Goal: Transaction & Acquisition: Purchase product/service

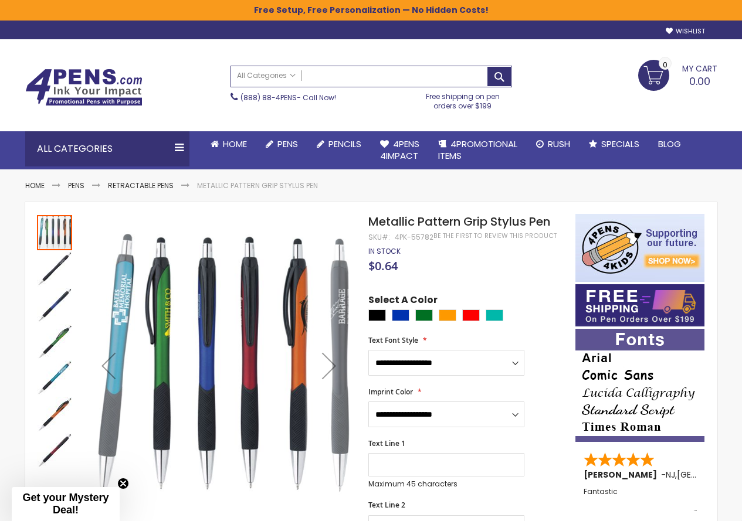
click at [341, 68] on input "Search" at bounding box center [371, 76] width 280 height 21
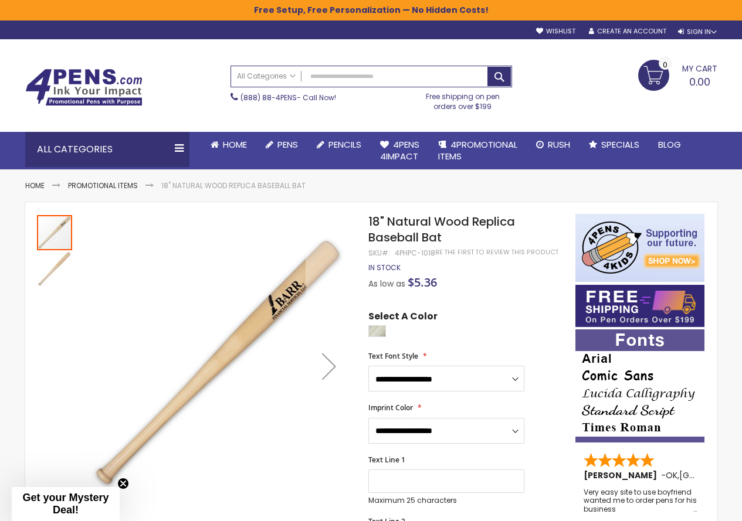
click at [38, 276] on img at bounding box center [54, 269] width 35 height 35
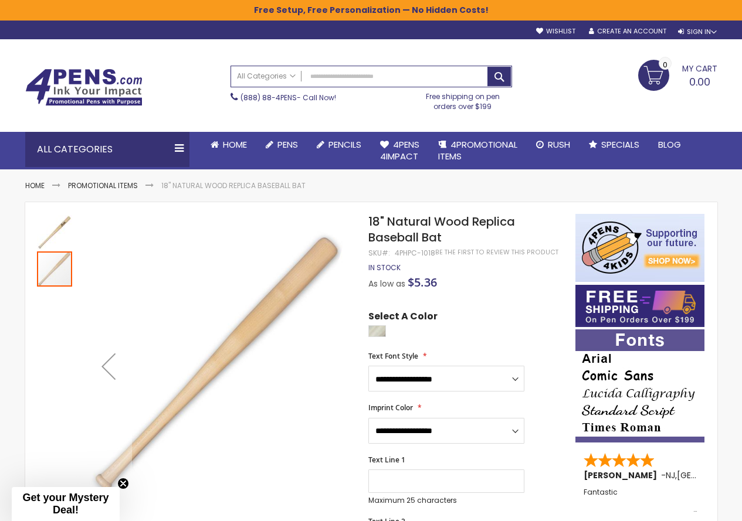
click at [62, 239] on img at bounding box center [54, 232] width 35 height 35
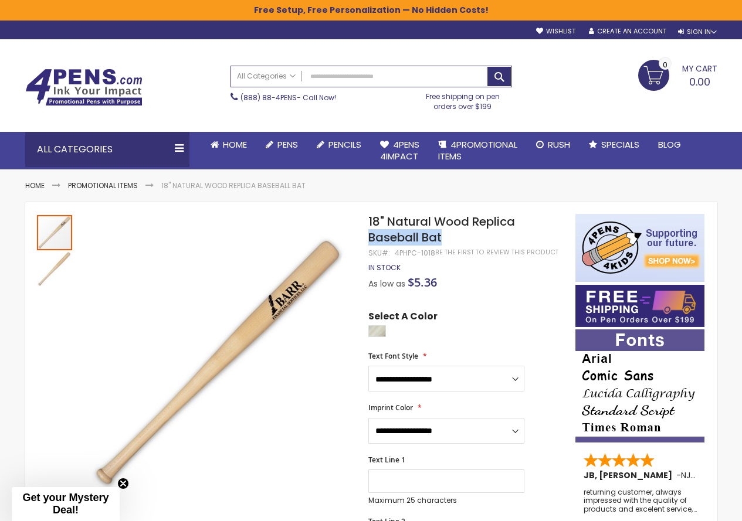
drag, startPoint x: 444, startPoint y: 246, endPoint x: 464, endPoint y: 243, distance: 20.7
click at [464, 243] on h1 "18" Natural Wood Replica Baseball Bat" at bounding box center [465, 230] width 195 height 32
